Goal: Task Accomplishment & Management: Manage account settings

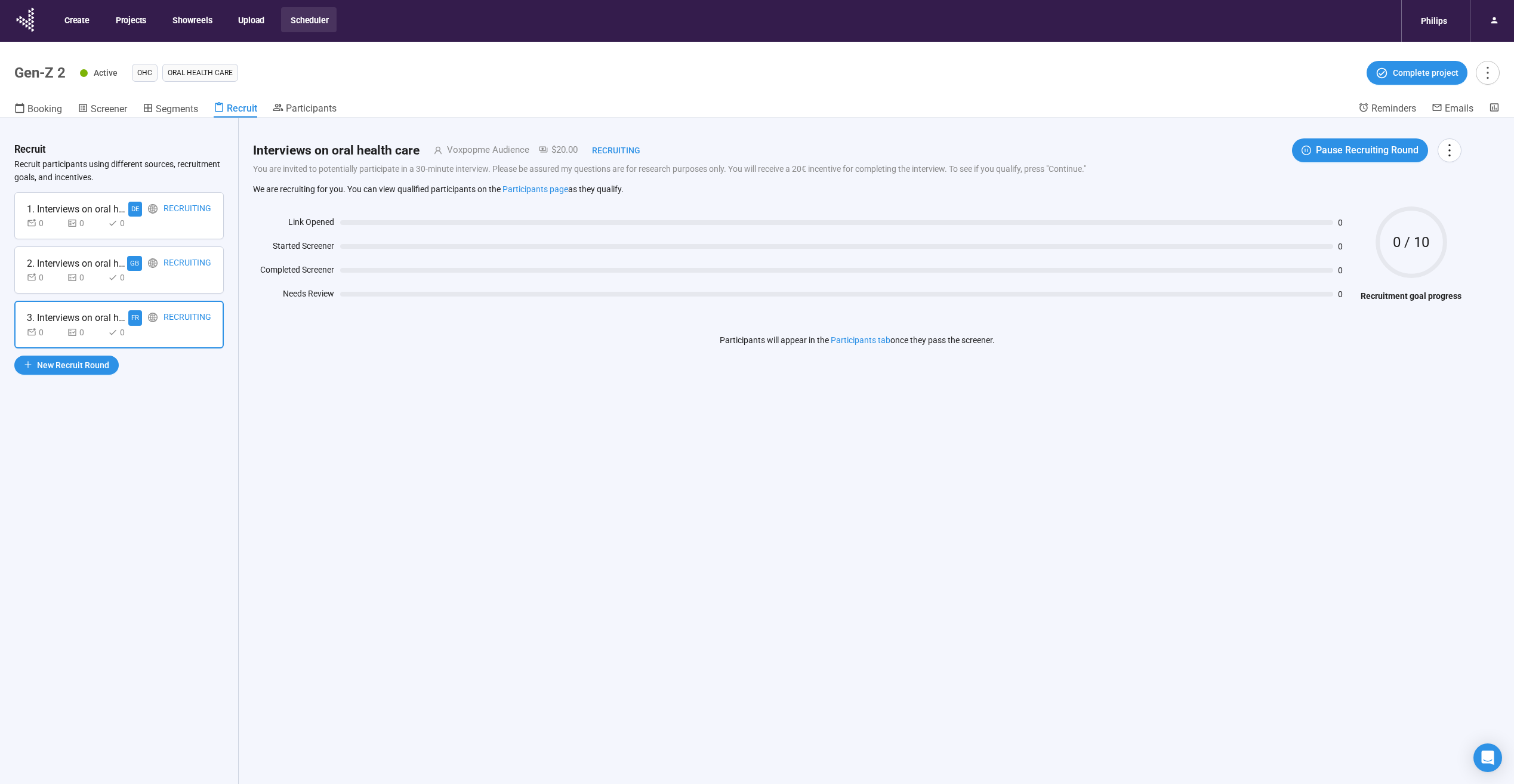
scroll to position [42, 0]
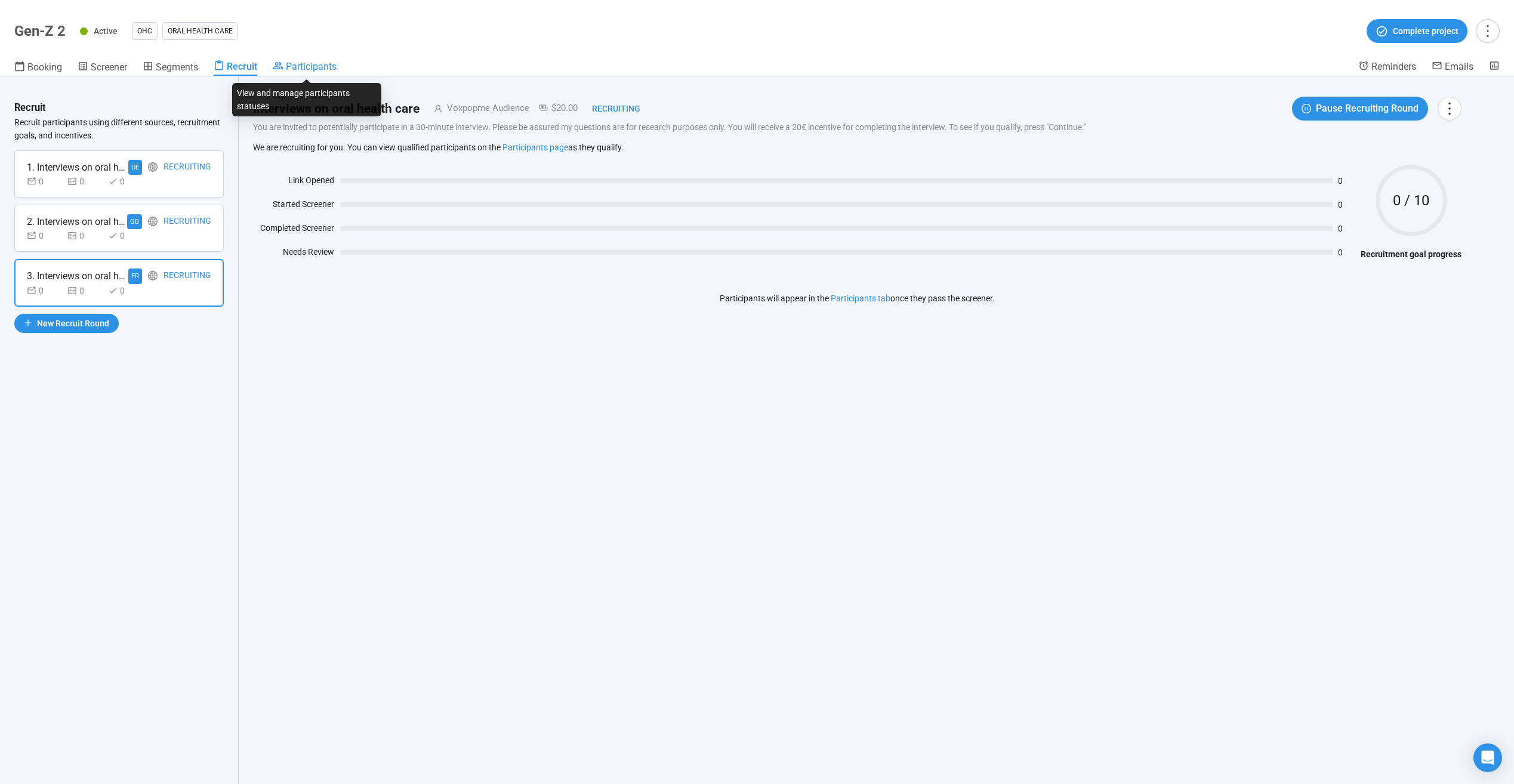
click at [292, 69] on span "Participants" at bounding box center [311, 67] width 51 height 12
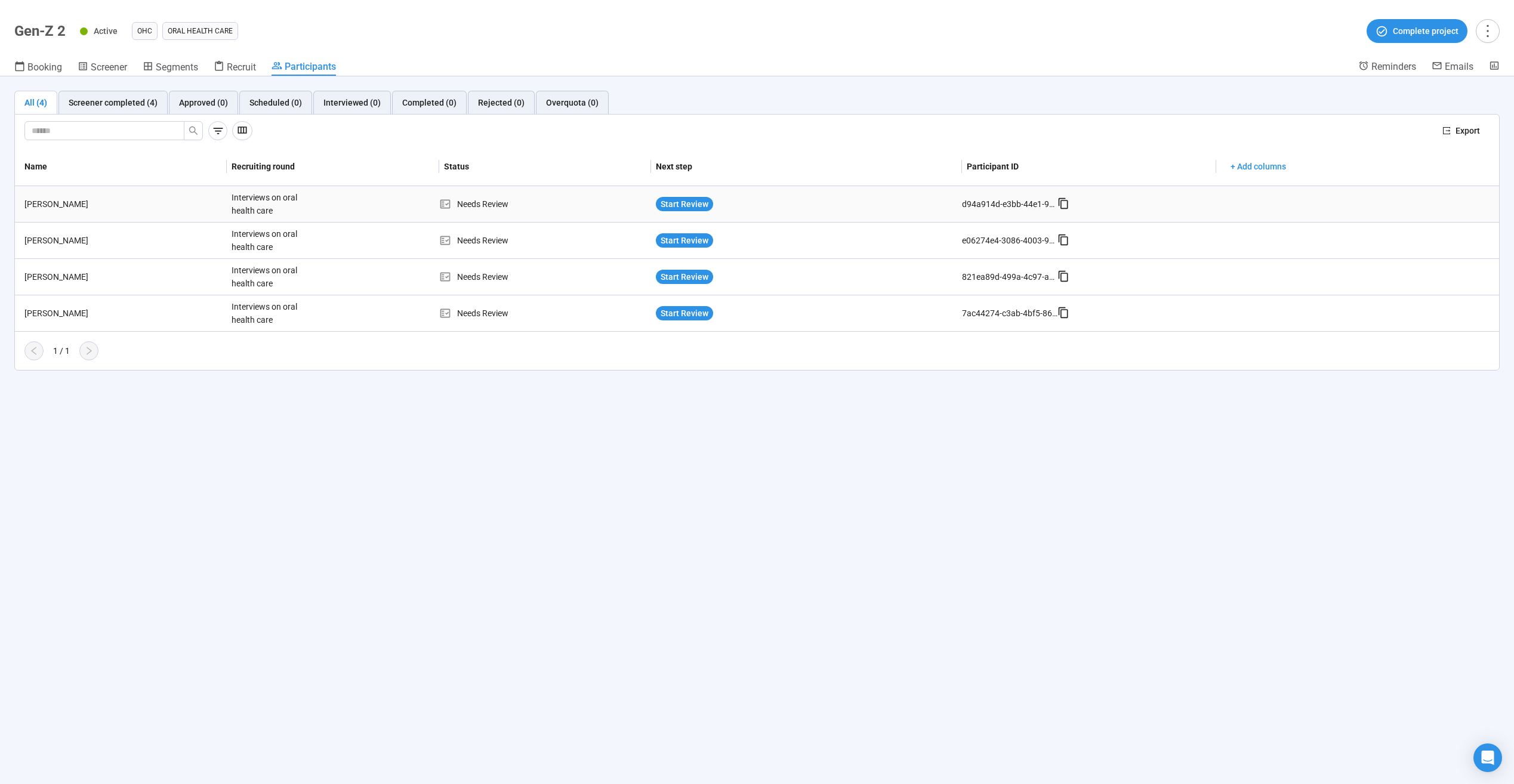
click at [44, 205] on div "[PERSON_NAME]" at bounding box center [123, 204] width 207 height 13
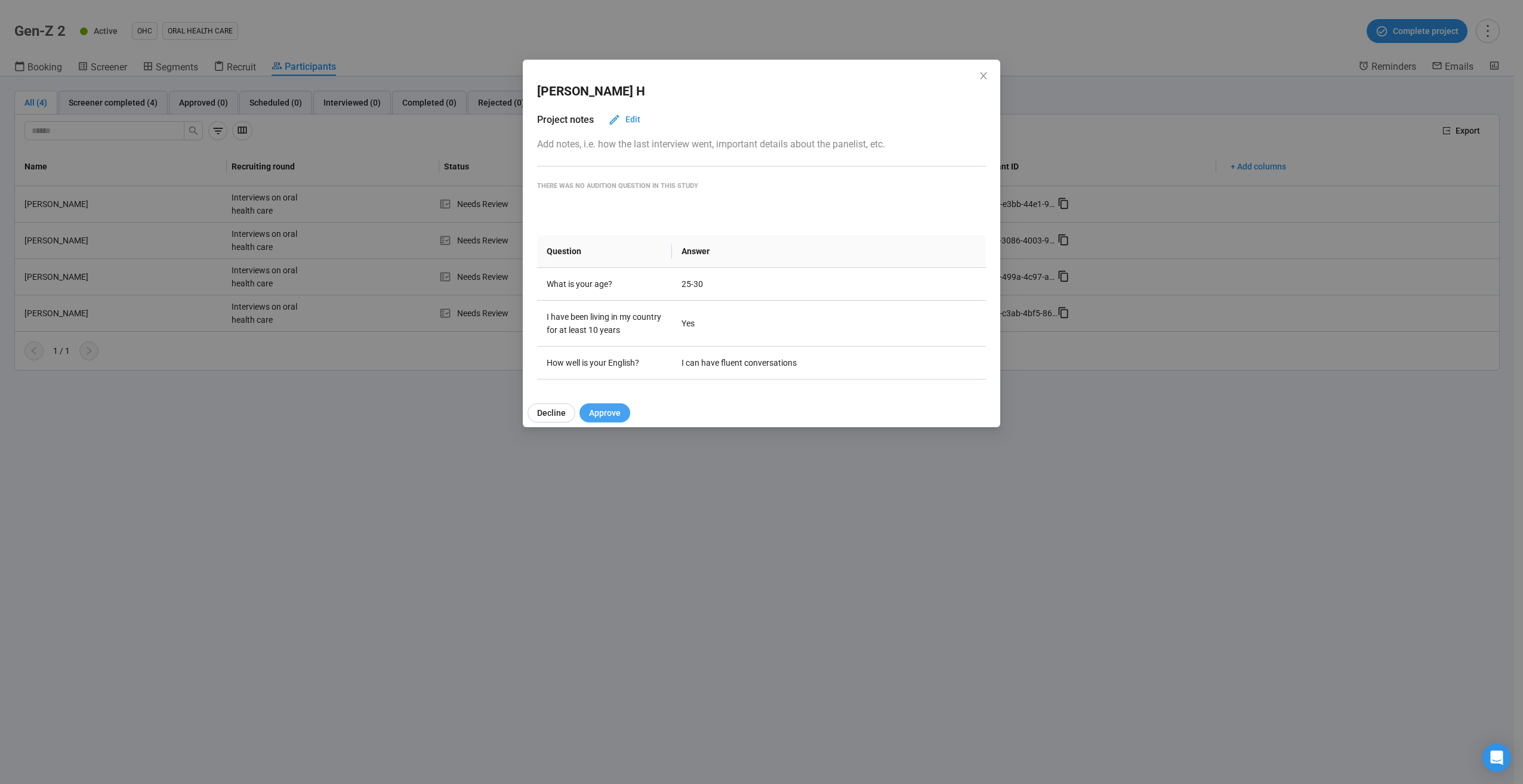
drag, startPoint x: 611, startPoint y: 412, endPoint x: 599, endPoint y: 412, distance: 12.0
click at [599, 412] on span "Approve" at bounding box center [604, 412] width 31 height 13
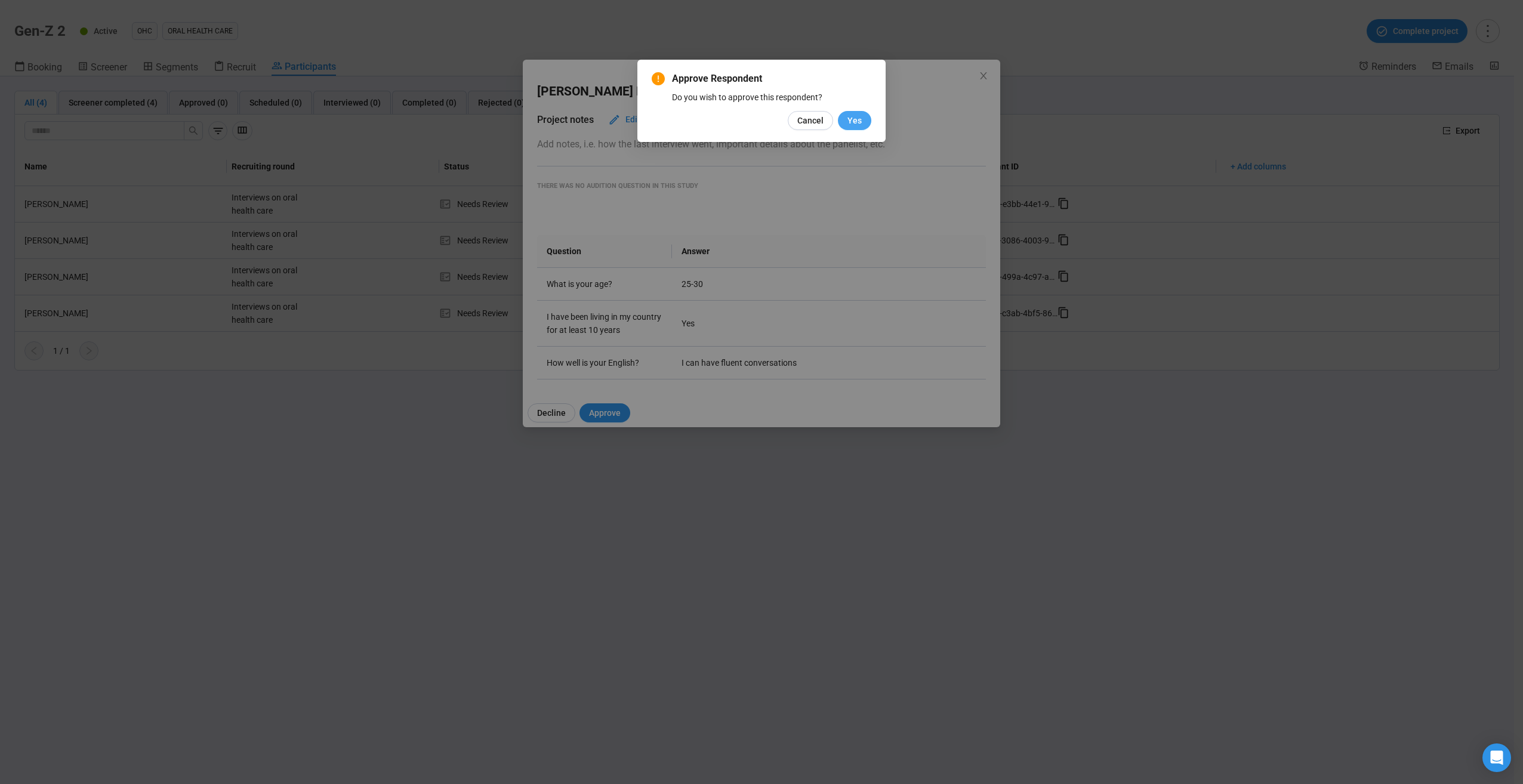
click at [861, 117] on span "Yes" at bounding box center [855, 120] width 14 height 13
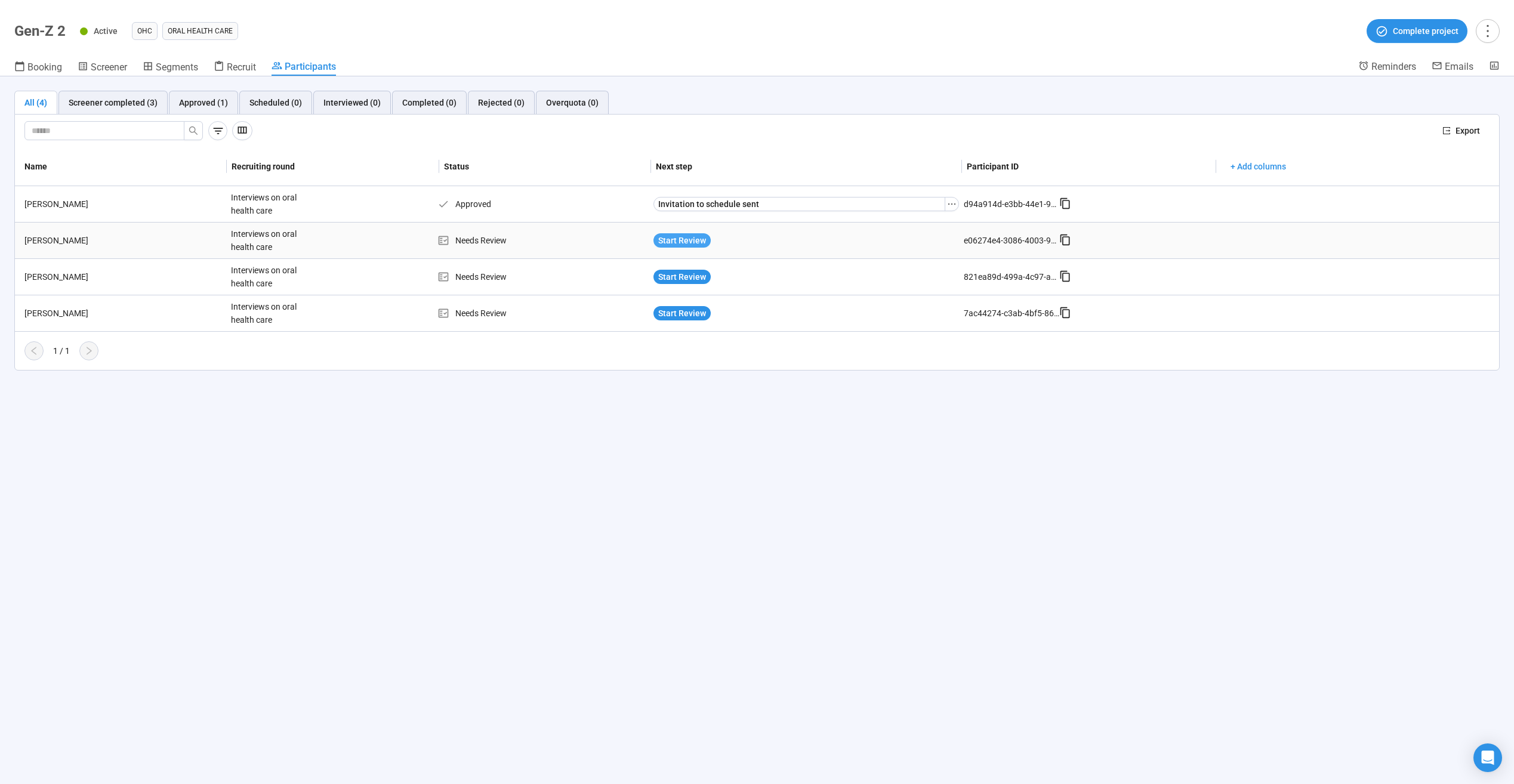
click at [691, 239] on span "Start Review" at bounding box center [682, 240] width 48 height 13
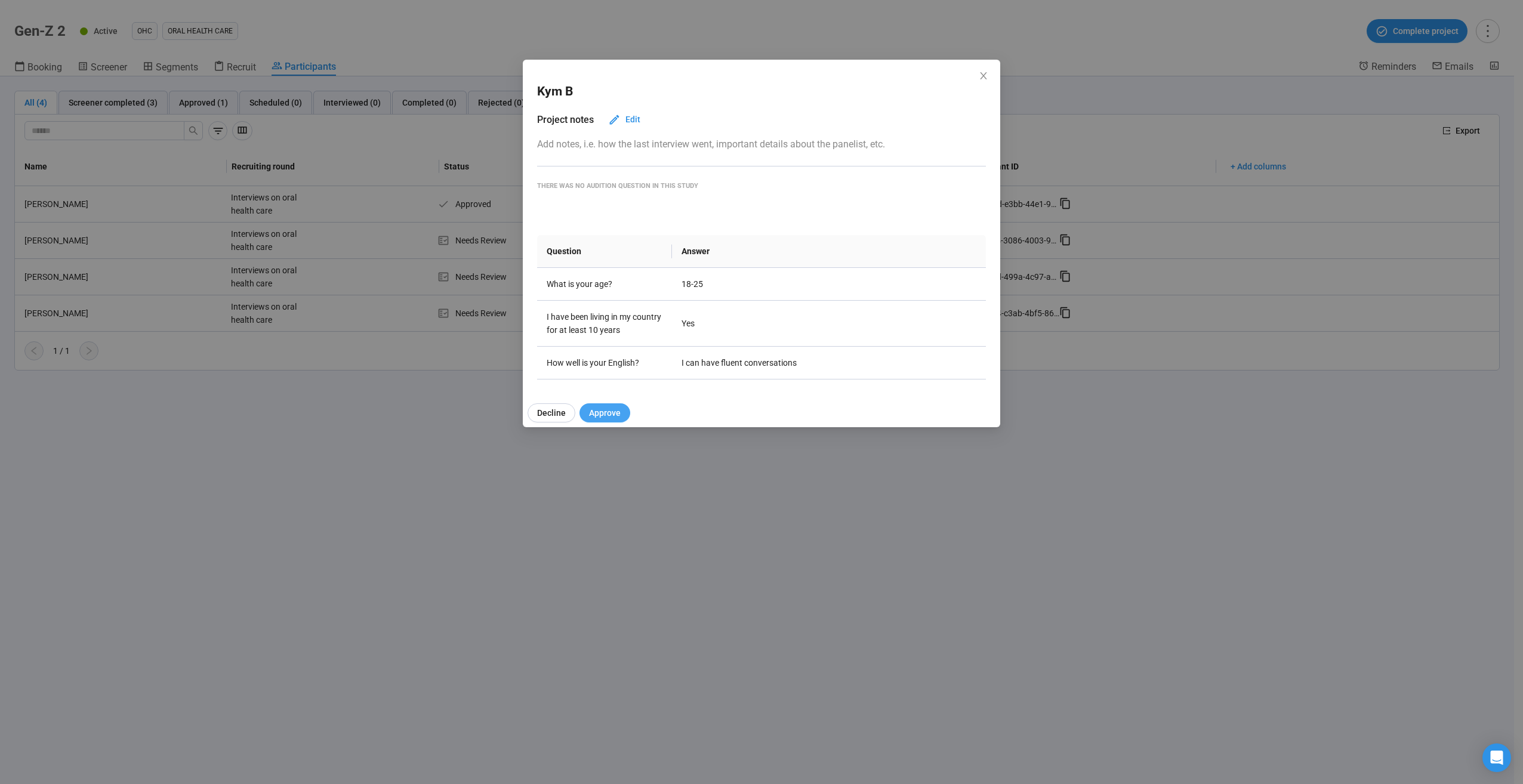
click at [612, 412] on span "Approve" at bounding box center [604, 412] width 31 height 13
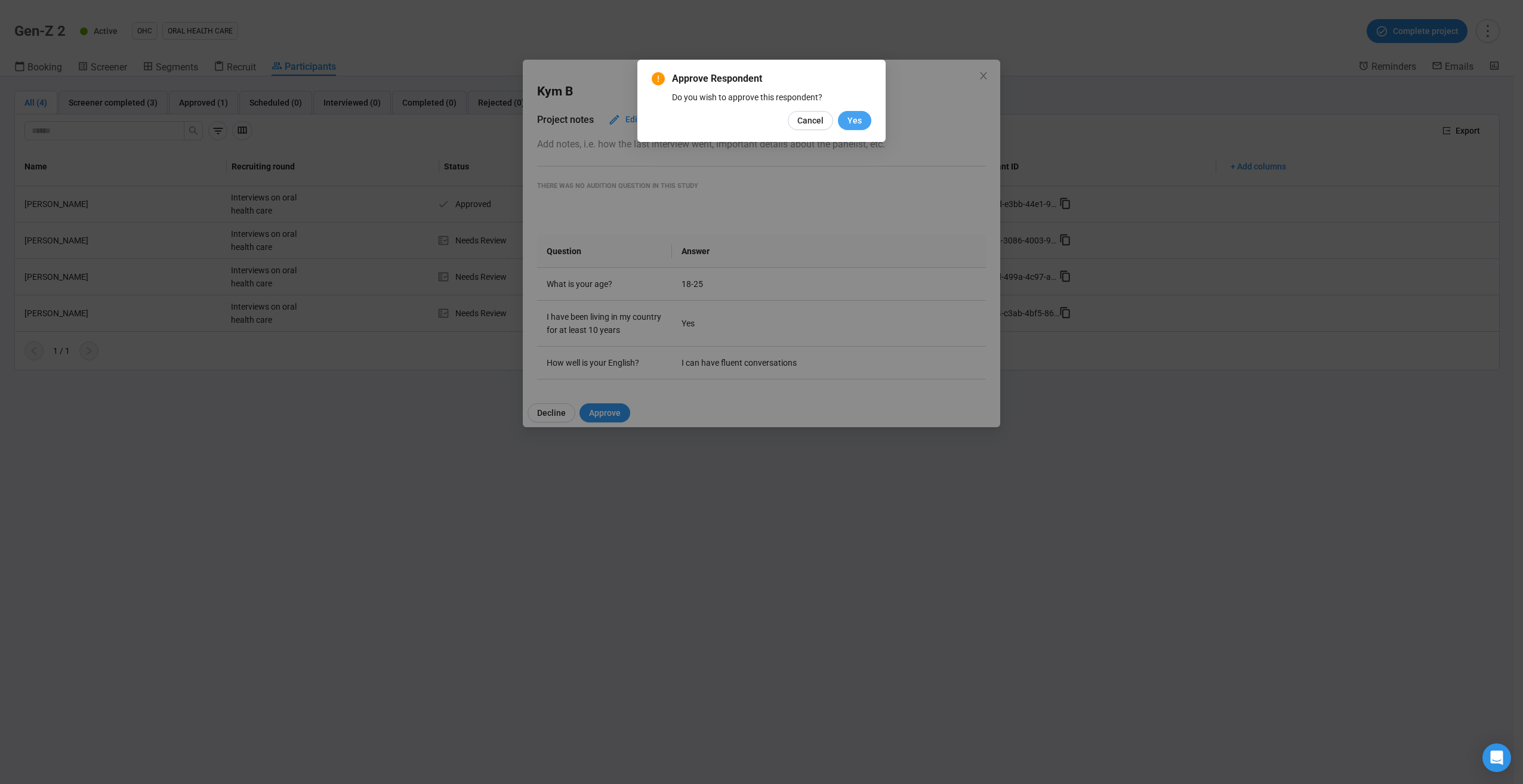
click at [850, 118] on span "Yes" at bounding box center [855, 120] width 14 height 13
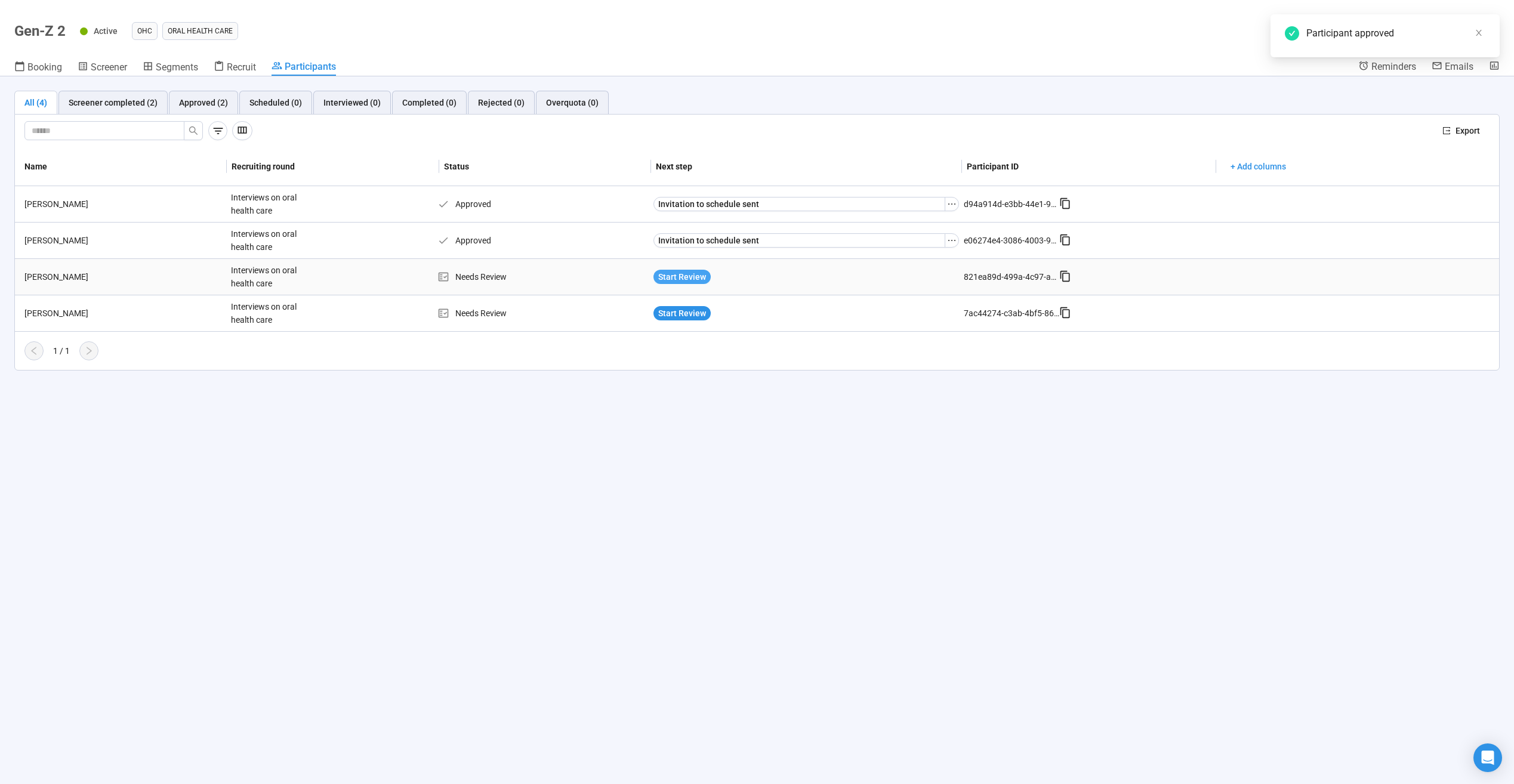
click at [694, 275] on span "Start Review" at bounding box center [682, 277] width 48 height 13
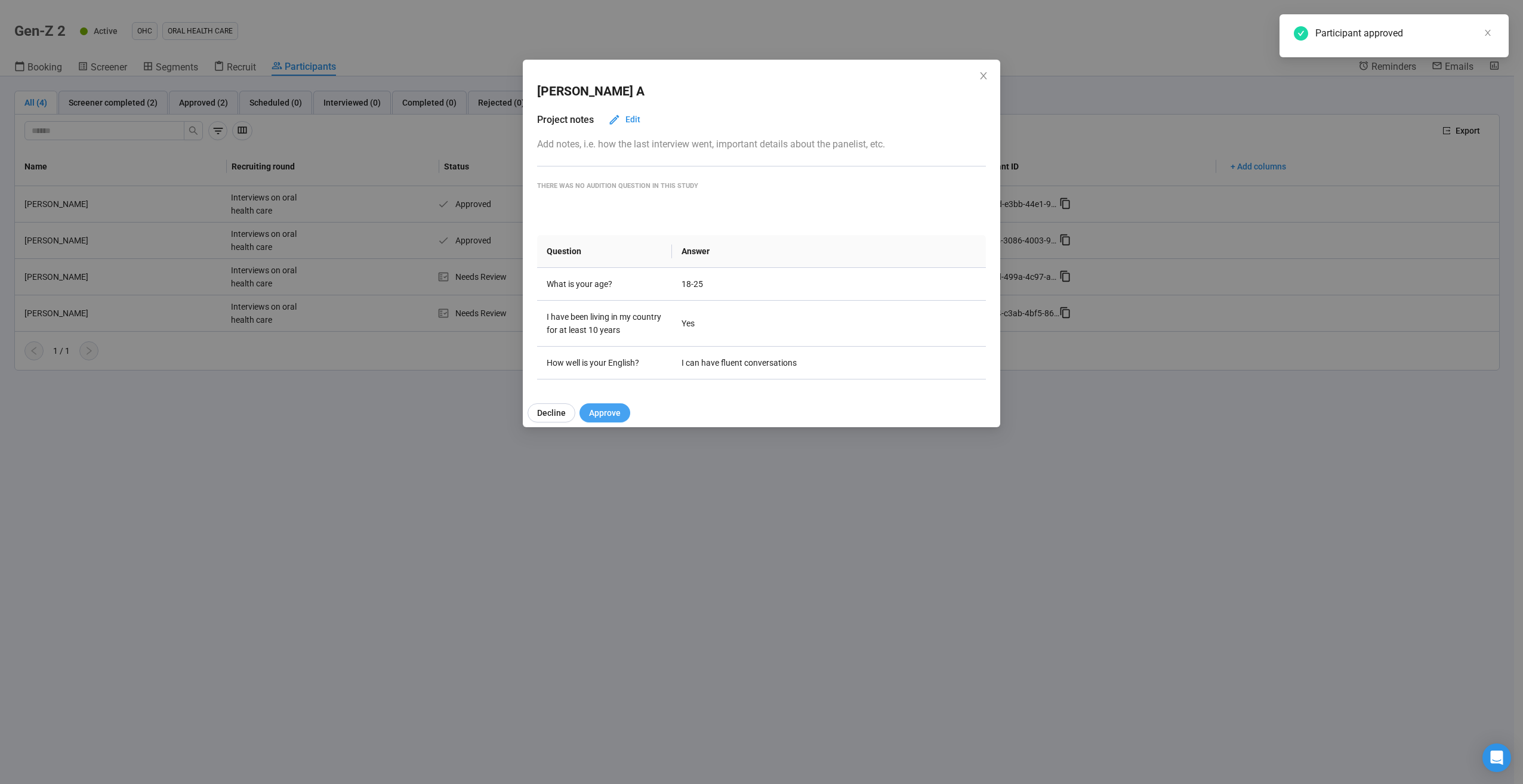
click at [624, 414] on button "Approve" at bounding box center [605, 413] width 51 height 19
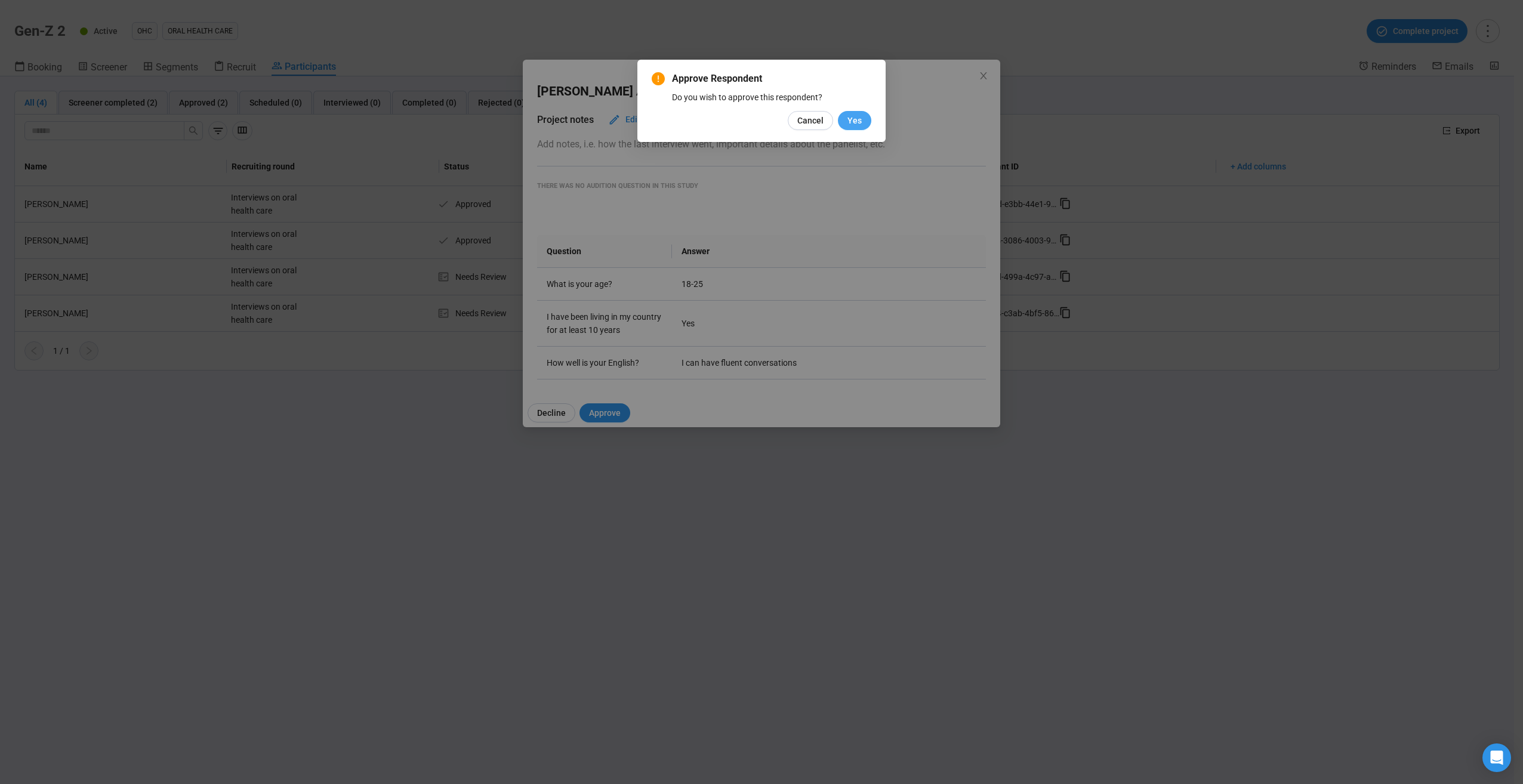
click at [857, 126] on span "Yes" at bounding box center [855, 120] width 14 height 13
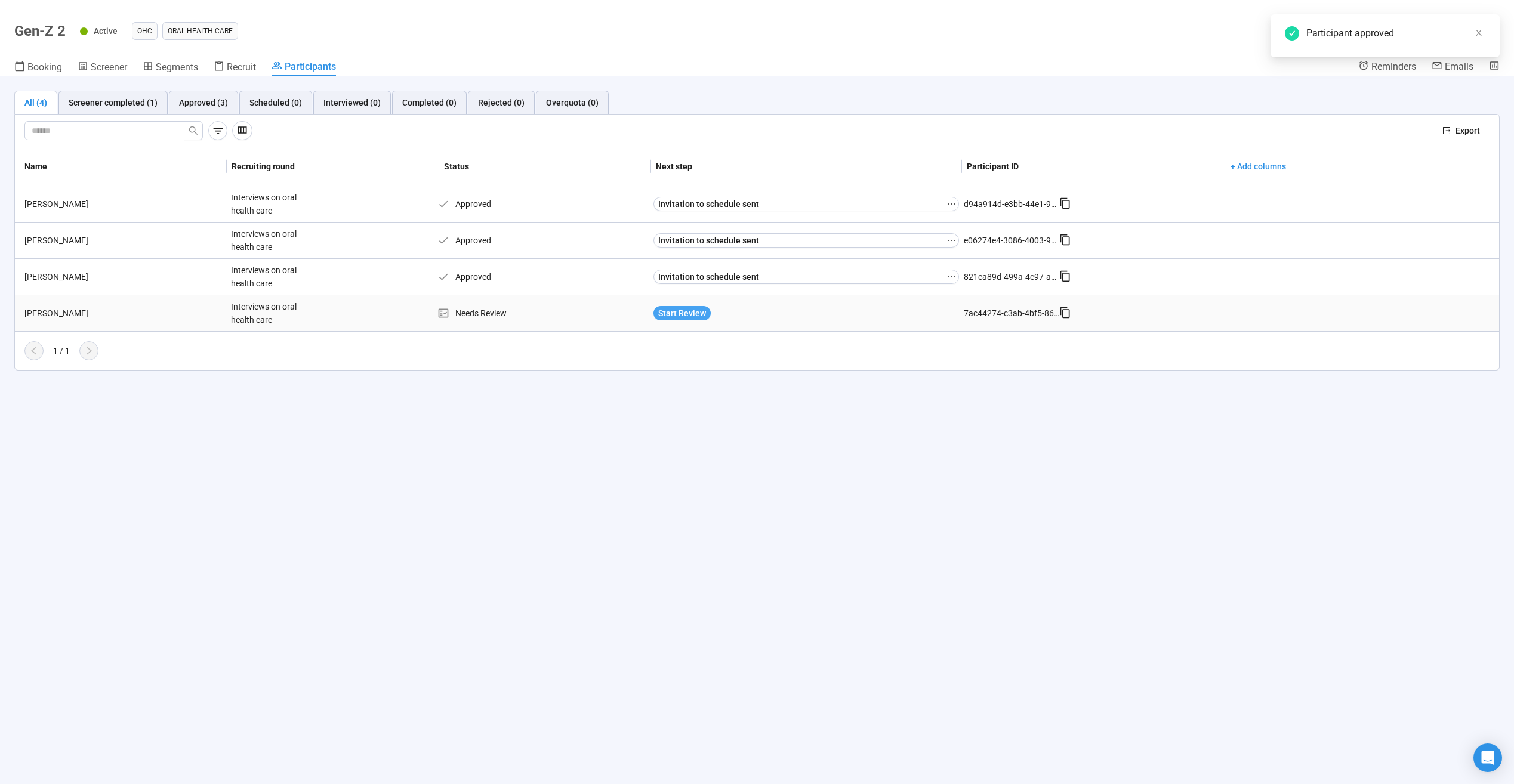
click at [685, 318] on span "Start Review" at bounding box center [682, 313] width 48 height 13
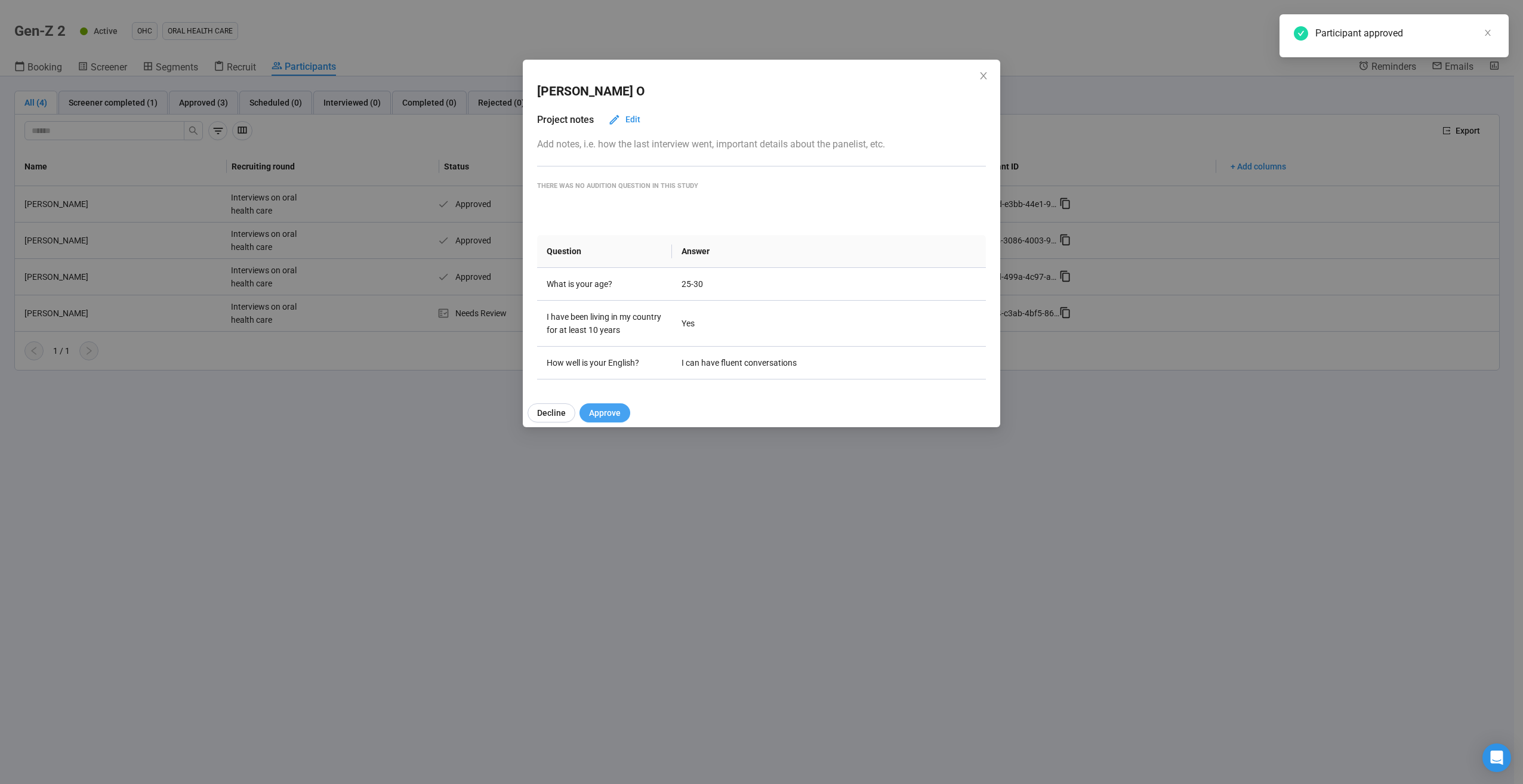
click at [614, 414] on span "Approve" at bounding box center [604, 412] width 31 height 13
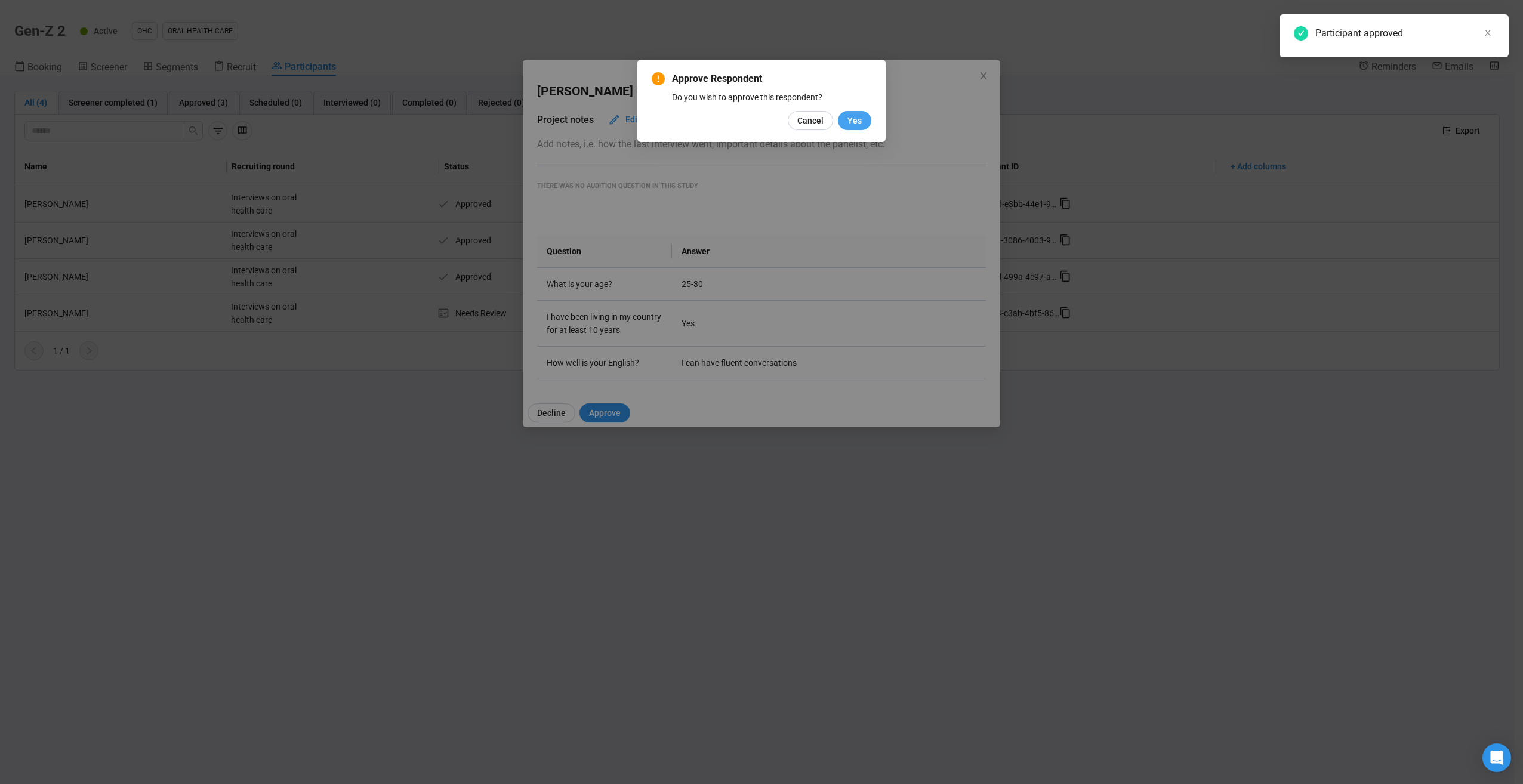
click at [864, 117] on button "Yes" at bounding box center [855, 120] width 33 height 19
